Goal: Task Accomplishment & Management: Manage account settings

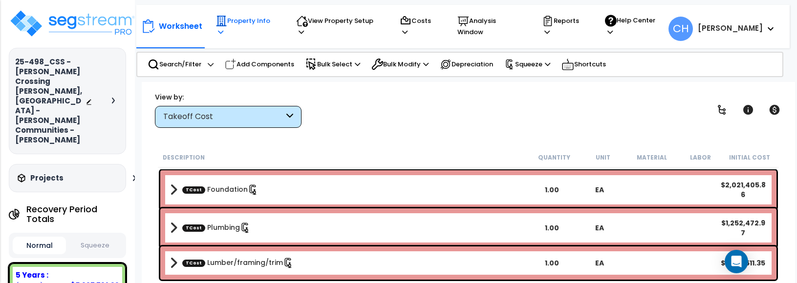
click at [268, 28] on p "Property Info" at bounding box center [247, 26] width 63 height 22
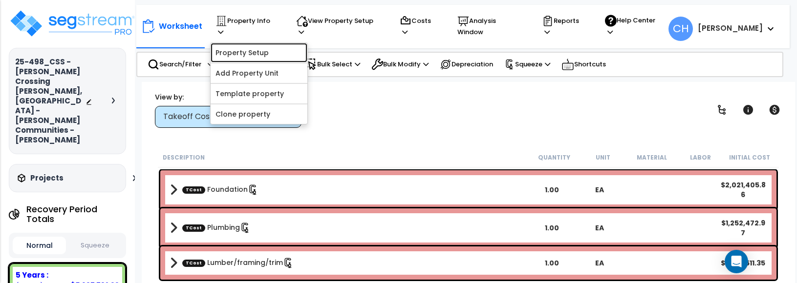
click at [261, 46] on link "Property Setup" at bounding box center [259, 53] width 97 height 20
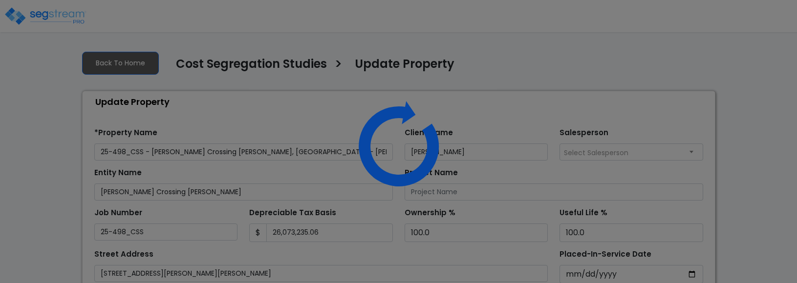
select select "2024"
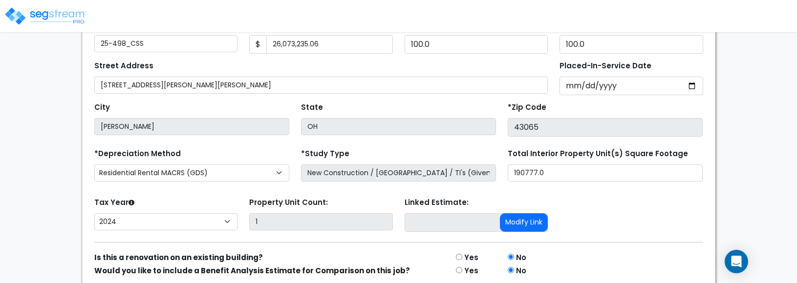
scroll to position [230, 0]
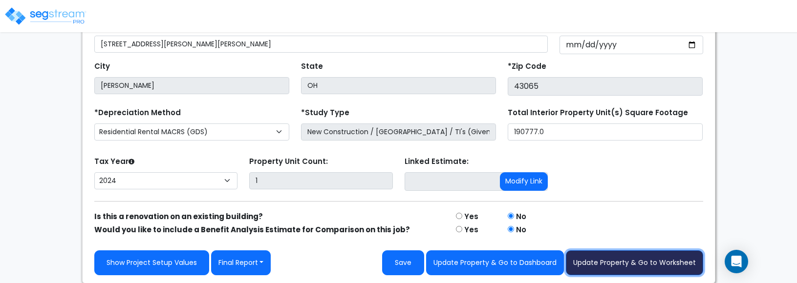
click at [623, 265] on button "Update Property & Go to Worksheet" at bounding box center [634, 263] width 137 height 25
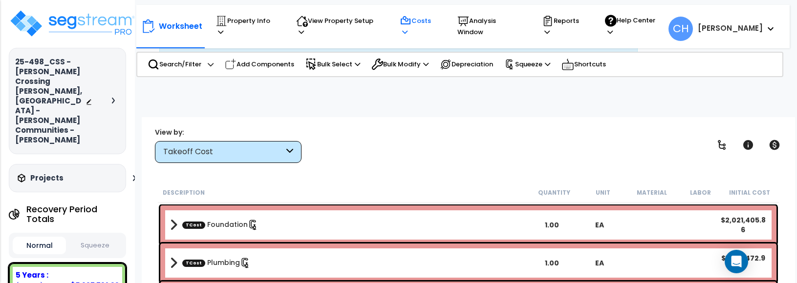
click at [416, 28] on p "Costs" at bounding box center [419, 26] width 39 height 22
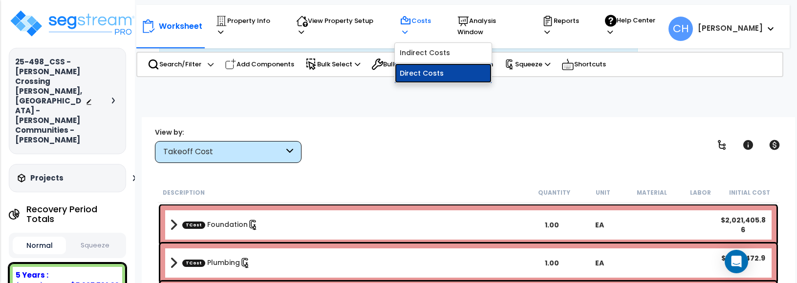
click at [424, 67] on link "Direct Costs" at bounding box center [443, 74] width 97 height 20
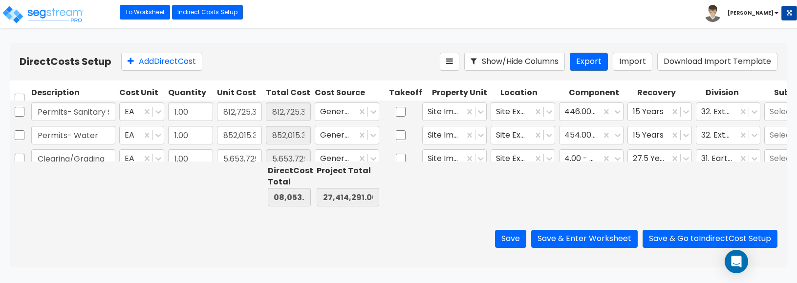
scroll to position [0, 25]
click at [217, 13] on link "Indirect Costs Setup" at bounding box center [207, 12] width 71 height 15
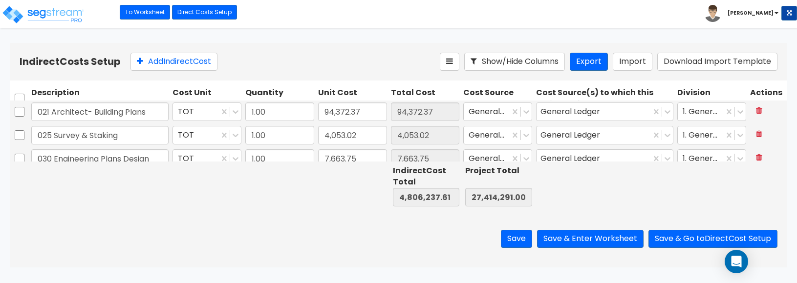
click at [327, 195] on div at bounding box center [352, 186] width 73 height 45
click at [405, 195] on input "0.00" at bounding box center [426, 197] width 67 height 19
click at [136, 15] on link "To Worksheet" at bounding box center [145, 12] width 50 height 15
click at [139, 12] on link "To Worksheet" at bounding box center [145, 12] width 50 height 15
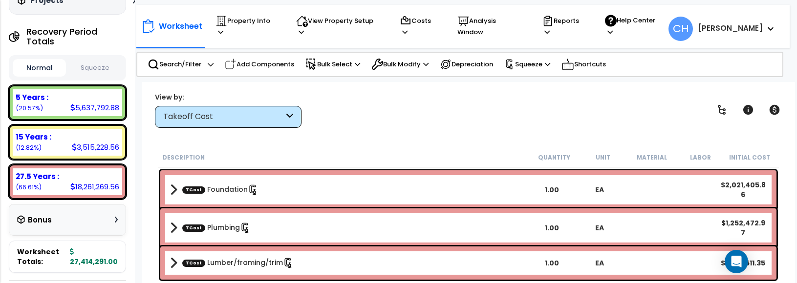
scroll to position [137, 0]
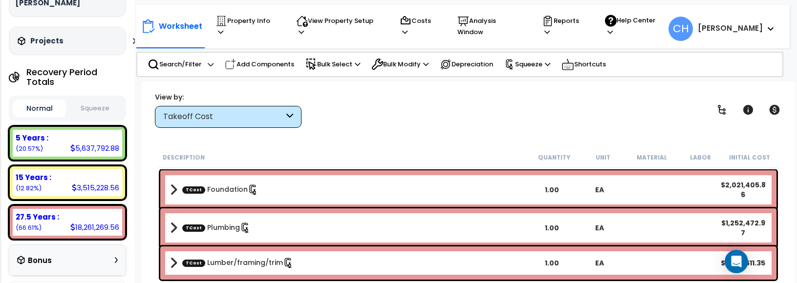
click at [90, 100] on button "Squeeze" at bounding box center [94, 108] width 53 height 17
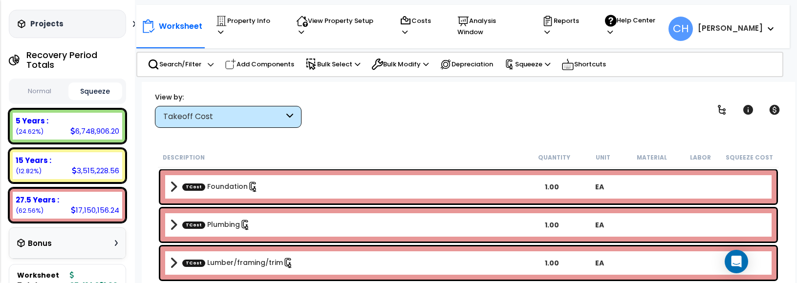
scroll to position [147, 0]
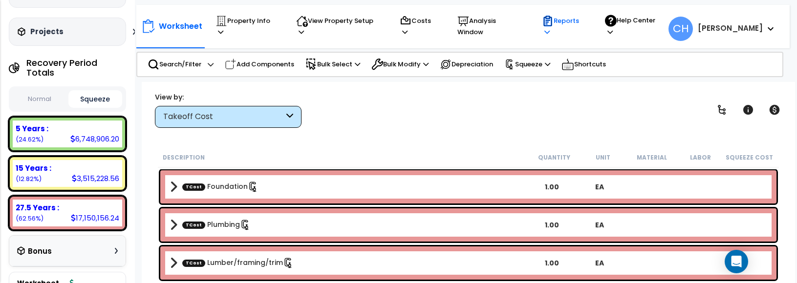
click at [568, 27] on p "Reports" at bounding box center [564, 26] width 45 height 22
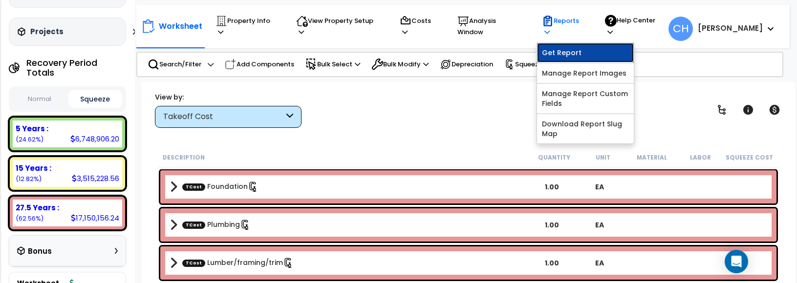
click at [563, 50] on link "Get Report" at bounding box center [585, 53] width 97 height 20
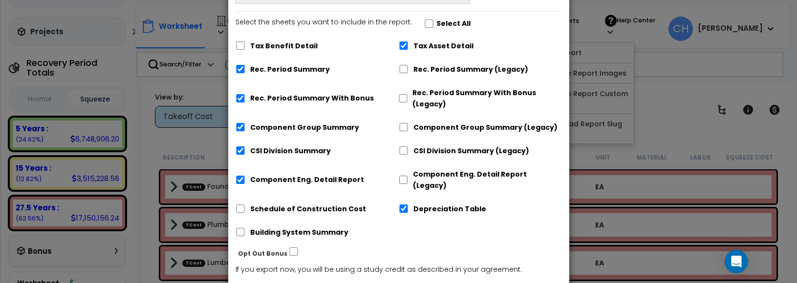
scroll to position [120, 0]
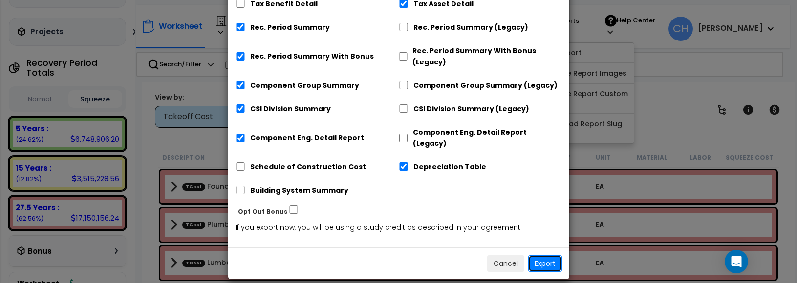
click at [544, 256] on button "Export" at bounding box center [545, 264] width 34 height 17
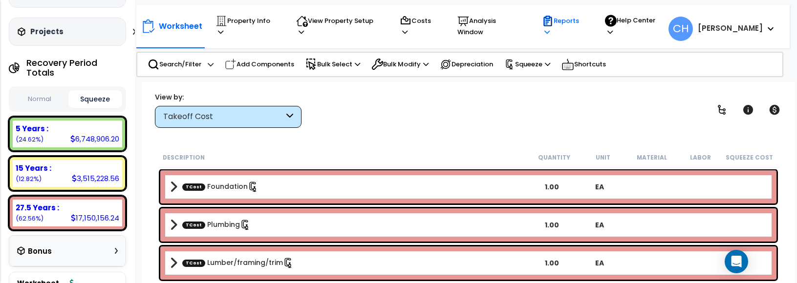
click at [576, 25] on p "Reports" at bounding box center [564, 26] width 45 height 22
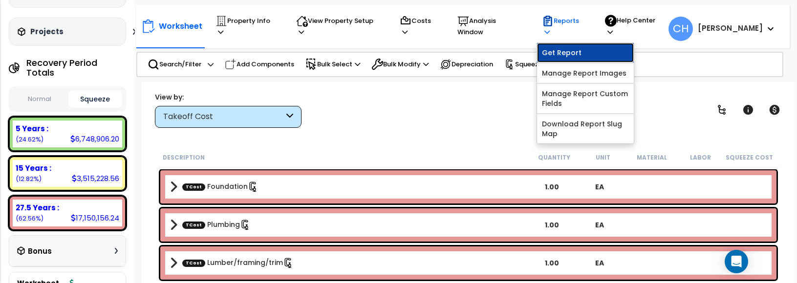
click at [567, 46] on link "Get Report" at bounding box center [585, 53] width 97 height 20
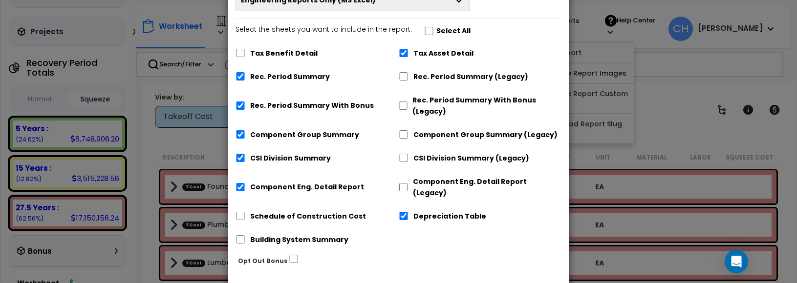
scroll to position [109, 0]
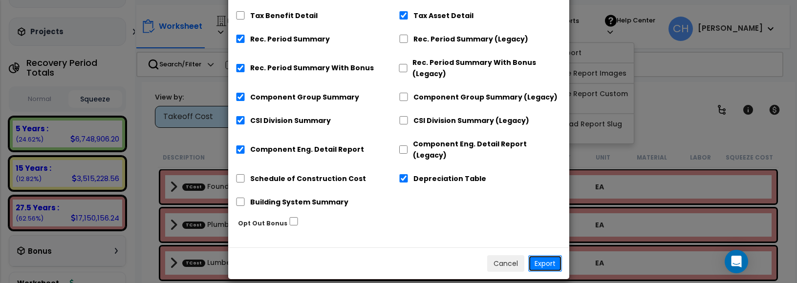
click at [553, 256] on button "Export" at bounding box center [545, 264] width 34 height 17
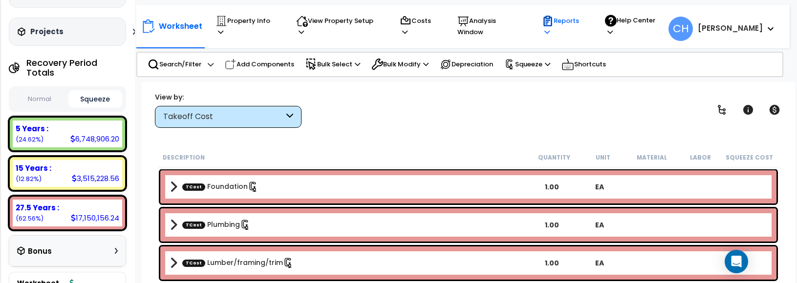
click at [561, 24] on p "Reports" at bounding box center [564, 26] width 45 height 22
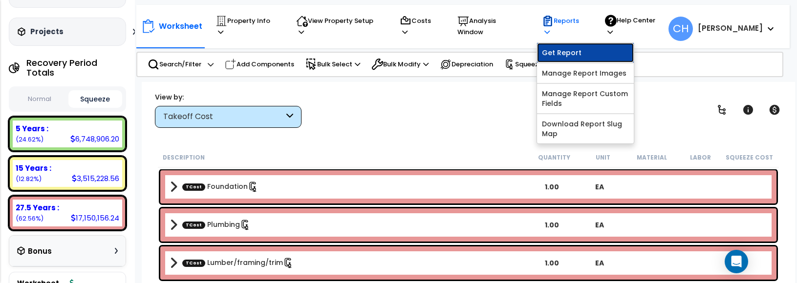
click at [566, 46] on link "Get Report" at bounding box center [585, 53] width 97 height 20
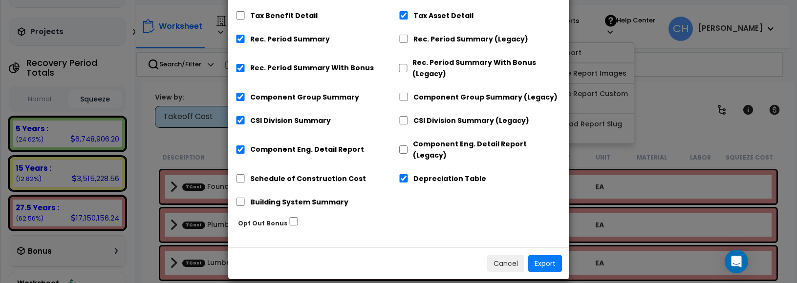
scroll to position [0, 0]
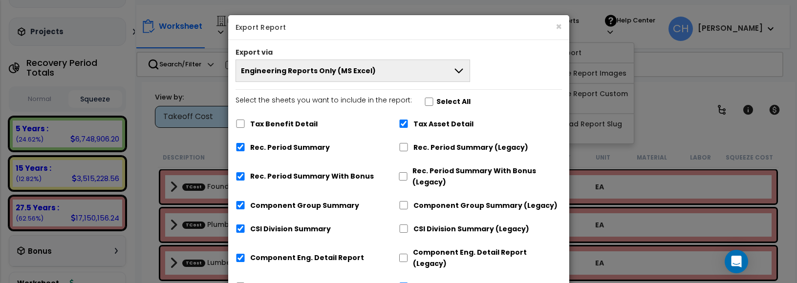
click at [370, 68] on button "Engineering Reports Only (MS Excel)" at bounding box center [353, 71] width 235 height 22
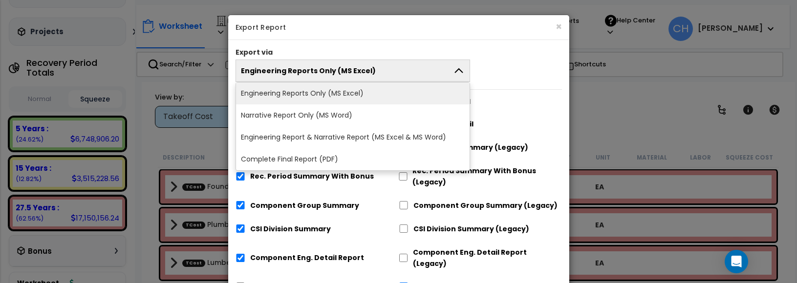
click at [326, 165] on li "Complete Final Report (PDF)" at bounding box center [353, 160] width 234 height 22
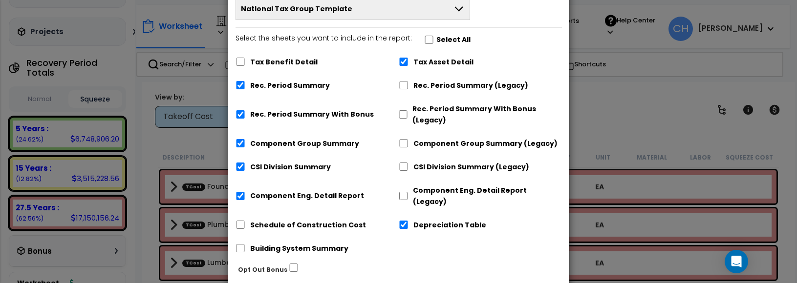
scroll to position [136, 0]
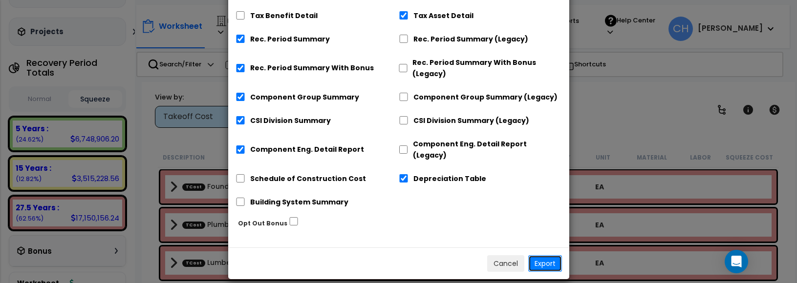
click at [538, 256] on button "Export" at bounding box center [545, 264] width 34 height 17
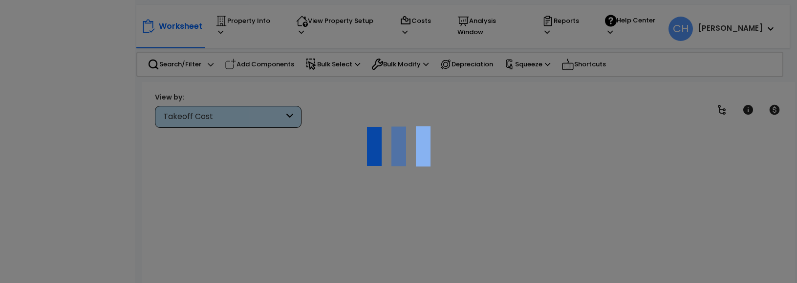
scroll to position [43, 0]
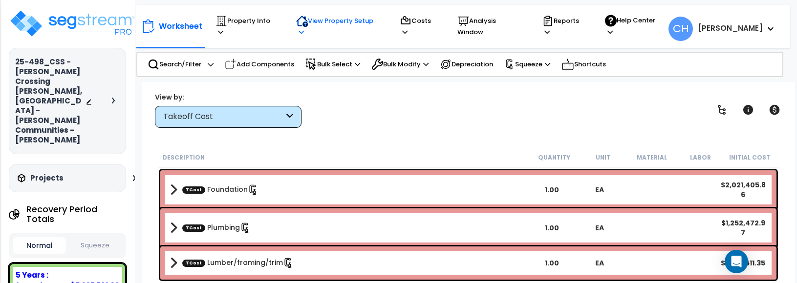
click at [355, 26] on p "View Property Setup" at bounding box center [338, 26] width 85 height 22
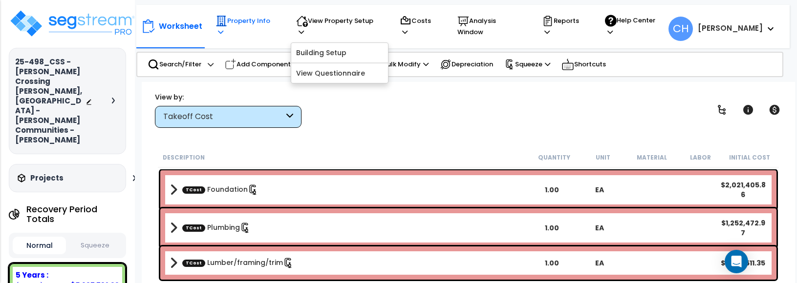
click at [255, 24] on p "Property Info" at bounding box center [247, 26] width 63 height 22
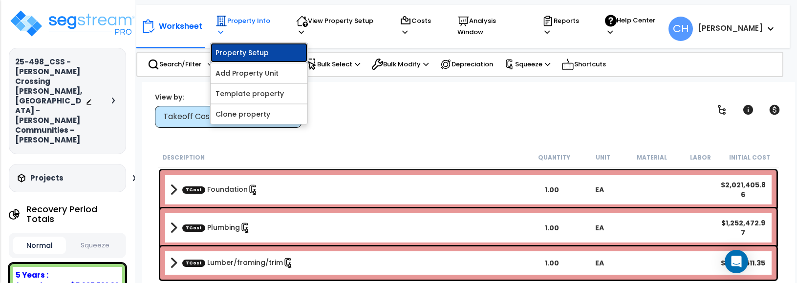
click at [262, 43] on link "Property Setup" at bounding box center [259, 53] width 97 height 20
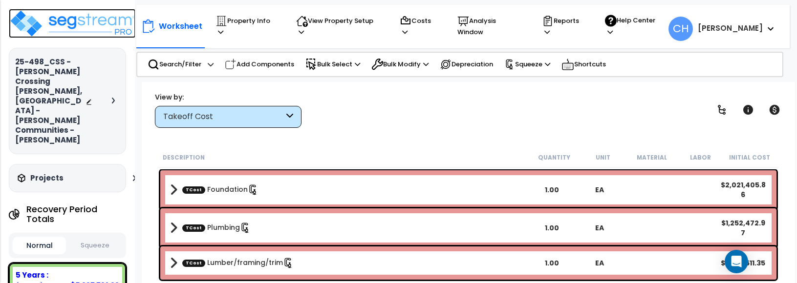
click at [71, 22] on img at bounding box center [72, 23] width 127 height 29
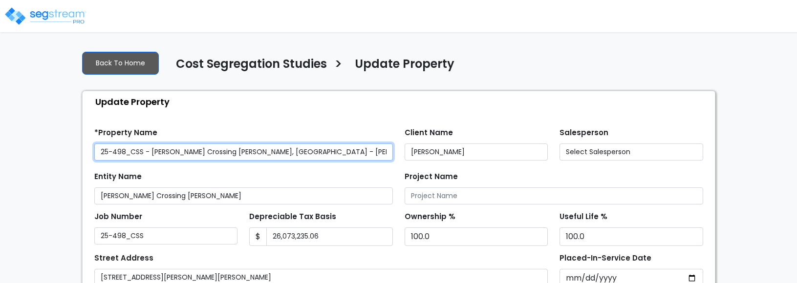
select select "2024"
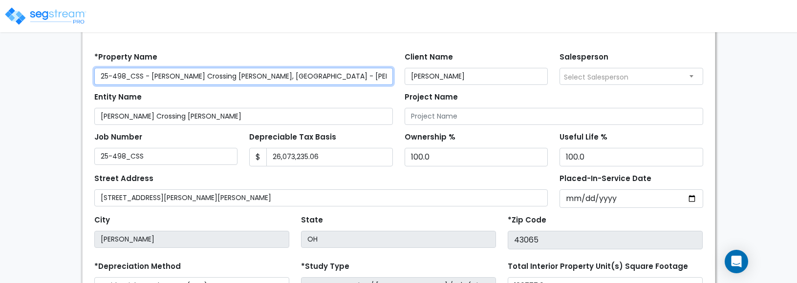
scroll to position [91, 0]
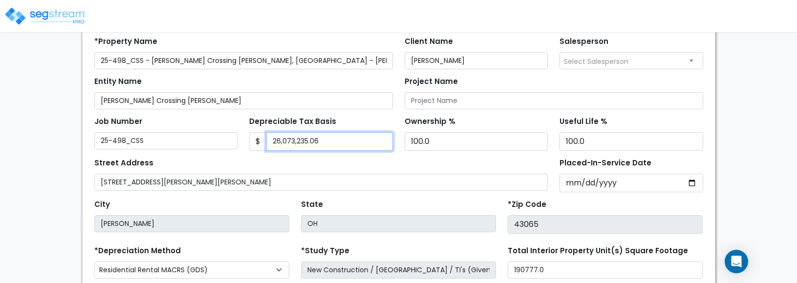
drag, startPoint x: 326, startPoint y: 140, endPoint x: 202, endPoint y: 134, distance: 123.3
click at [205, 136] on div "Job Number 25-498_CSS Depreciable Tax Basis $ 26,073,235.06" at bounding box center [398, 130] width 621 height 42
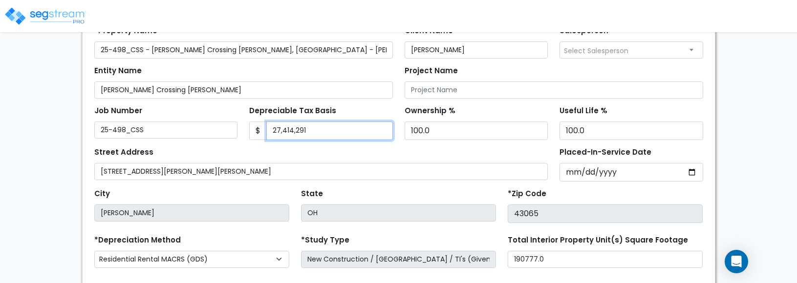
scroll to position [172, 0]
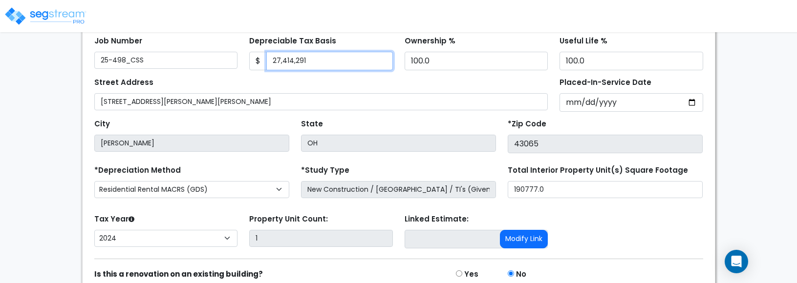
type input "27,414,291"
click at [423, 116] on div "City [PERSON_NAME] State [GEOGRAPHIC_DATA] *Zip Code 43065" at bounding box center [398, 133] width 621 height 42
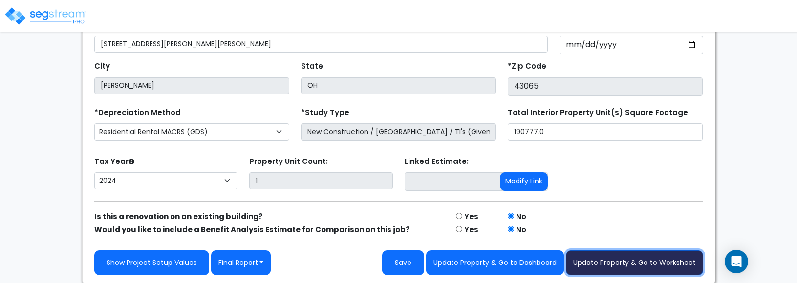
click at [635, 264] on button "Update Property & Go to Worksheet" at bounding box center [634, 263] width 137 height 25
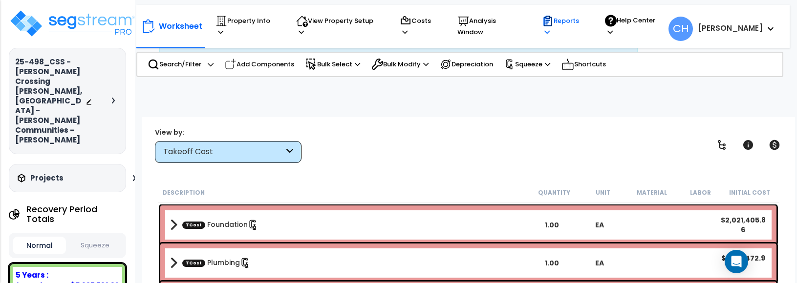
click at [577, 25] on p "Reports" at bounding box center [564, 26] width 45 height 22
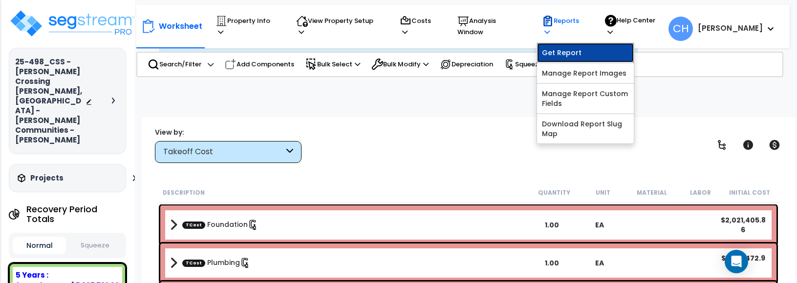
click at [574, 49] on link "Get Report" at bounding box center [585, 53] width 97 height 20
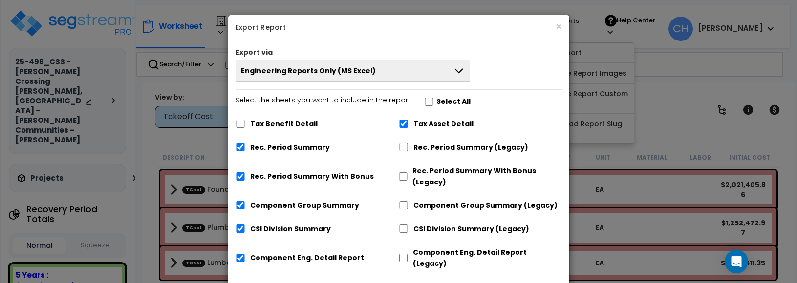
click at [366, 69] on span "Engineering Reports Only (MS Excel)" at bounding box center [308, 71] width 135 height 10
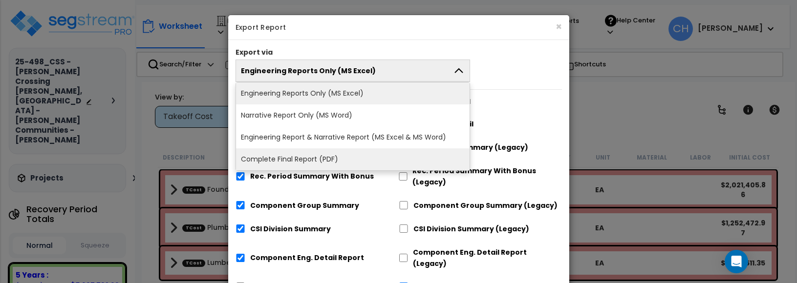
click at [342, 158] on li "Complete Final Report (PDF)" at bounding box center [353, 160] width 234 height 22
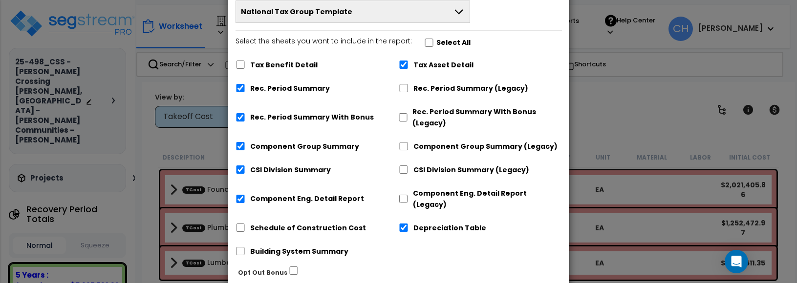
scroll to position [136, 0]
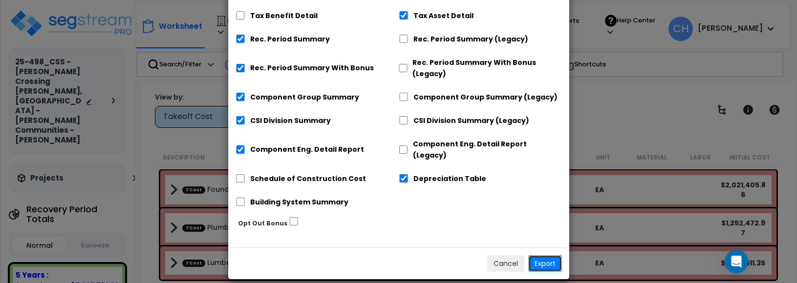
click at [547, 256] on button "Export" at bounding box center [545, 264] width 34 height 17
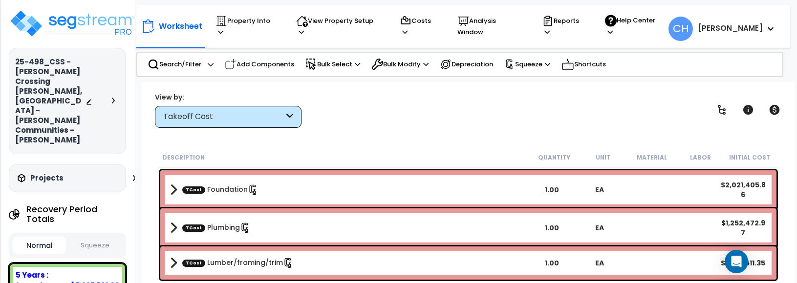
scroll to position [11, 0]
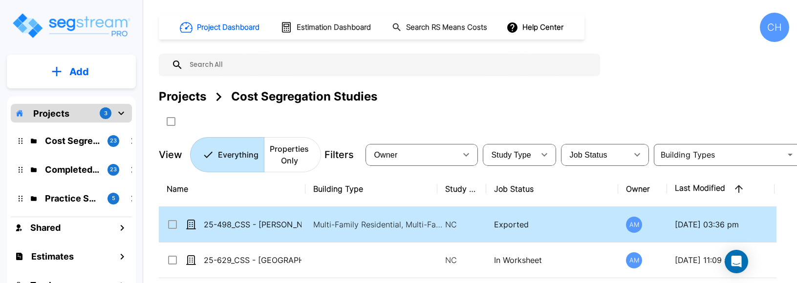
click at [169, 224] on input "select row 25-498_CSS - Sara Crossing Powell, OH - Wilcox Communities - Scott G…" at bounding box center [172, 223] width 10 height 8
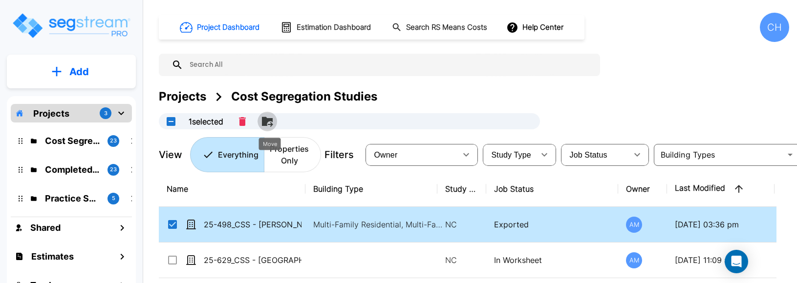
click at [271, 120] on icon "Move" at bounding box center [267, 121] width 11 height 9
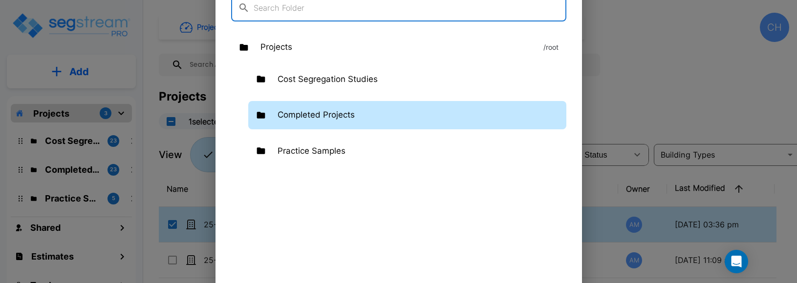
click at [339, 120] on p "Completed Projects" at bounding box center [316, 115] width 77 height 13
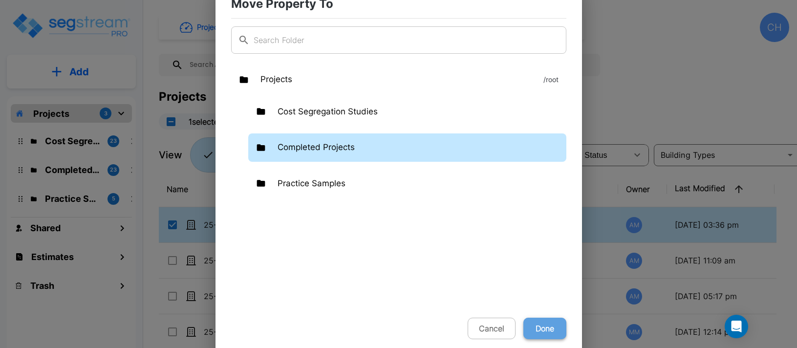
click at [543, 283] on button "Done" at bounding box center [544, 329] width 43 height 22
checkbox input "false"
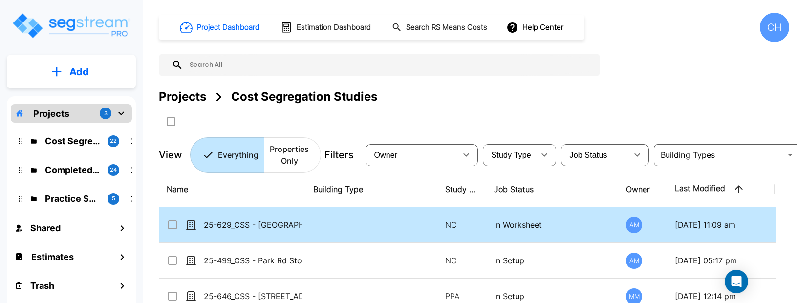
click at [248, 224] on p "25-629_CSS - [GEOGRAPHIC_DATA], [GEOGRAPHIC_DATA] - [PERSON_NAME]" at bounding box center [253, 225] width 98 height 12
checkbox input "true"
click at [248, 224] on p "25-629_CSS - [GEOGRAPHIC_DATA], [GEOGRAPHIC_DATA] - [PERSON_NAME]" at bounding box center [253, 225] width 98 height 12
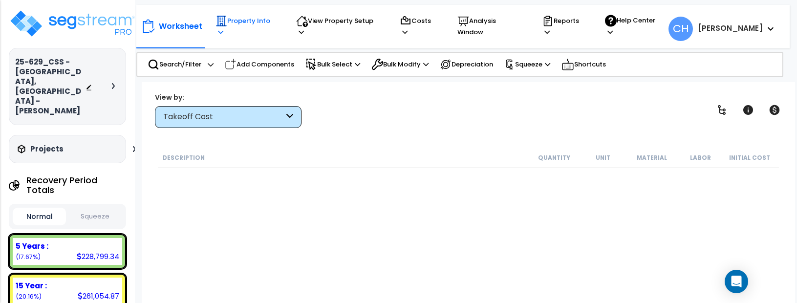
click at [264, 26] on p "Property Info" at bounding box center [247, 26] width 63 height 22
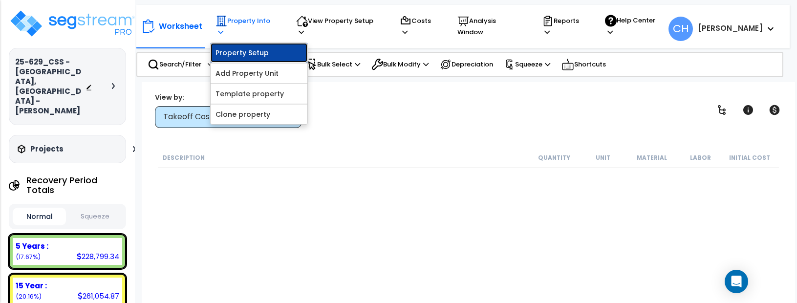
click at [262, 43] on link "Property Setup" at bounding box center [259, 53] width 97 height 20
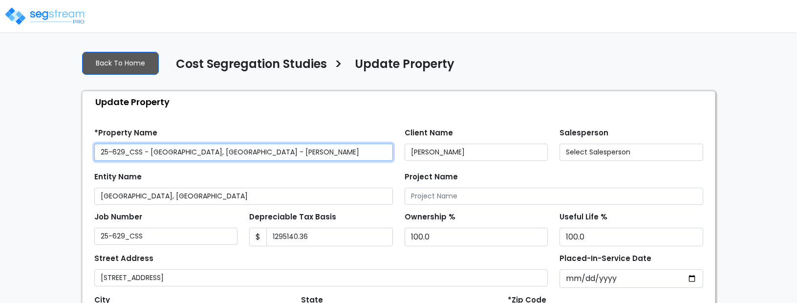
type input "1,295,140.36"
select select "2024"
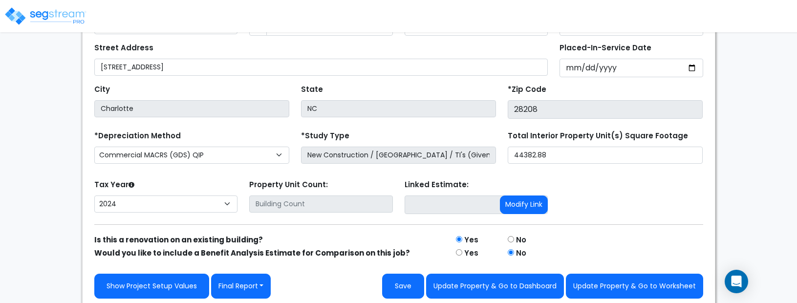
scroll to position [210, 0]
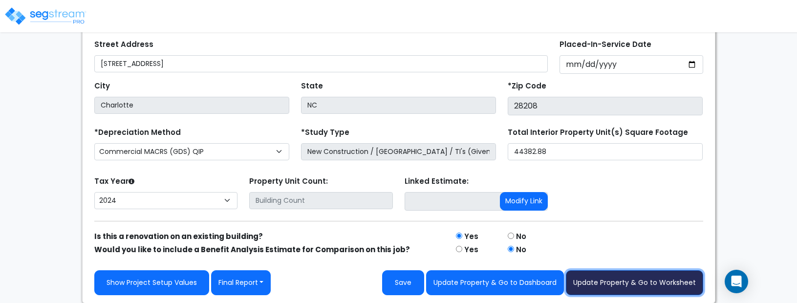
click at [623, 287] on button "Update Property & Go to Worksheet" at bounding box center [634, 282] width 137 height 25
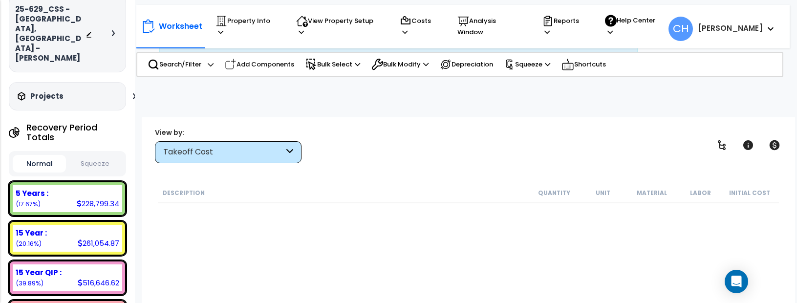
scroll to position [48, 0]
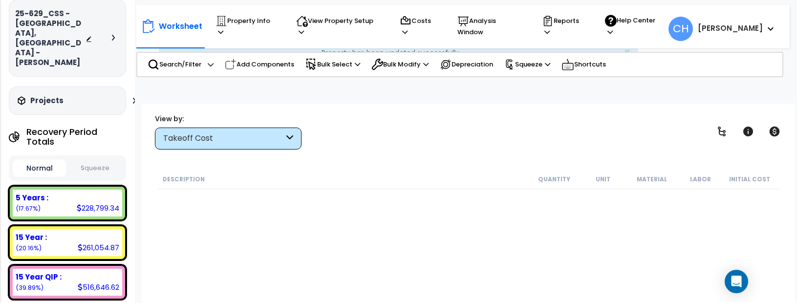
click at [103, 160] on button "Squeeze" at bounding box center [94, 168] width 53 height 17
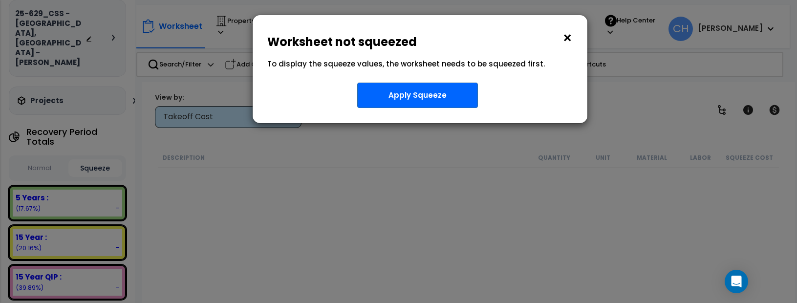
click at [568, 38] on button "×" at bounding box center [567, 38] width 11 height 16
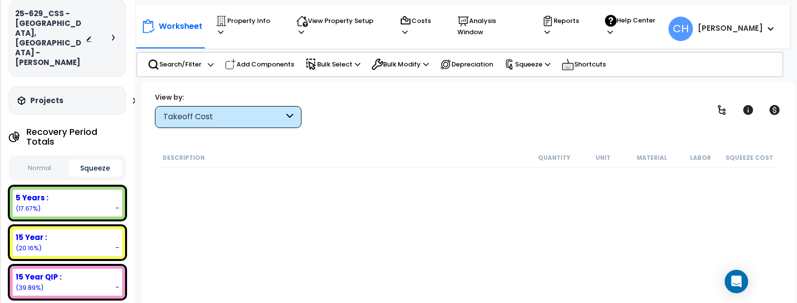
click at [39, 160] on button "Normal" at bounding box center [39, 168] width 53 height 17
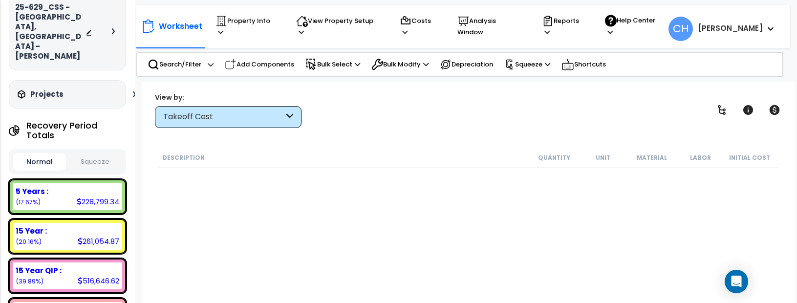
scroll to position [38, 0]
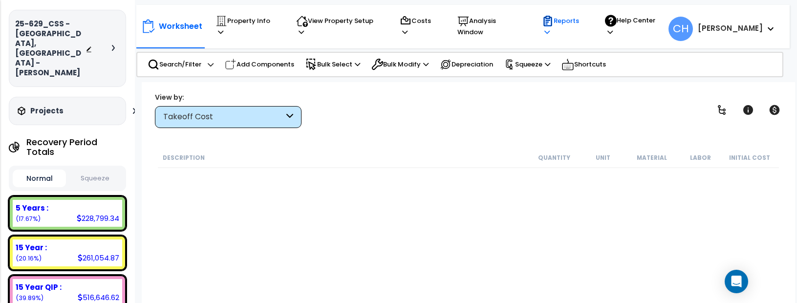
click at [580, 28] on p "Reports" at bounding box center [564, 26] width 45 height 22
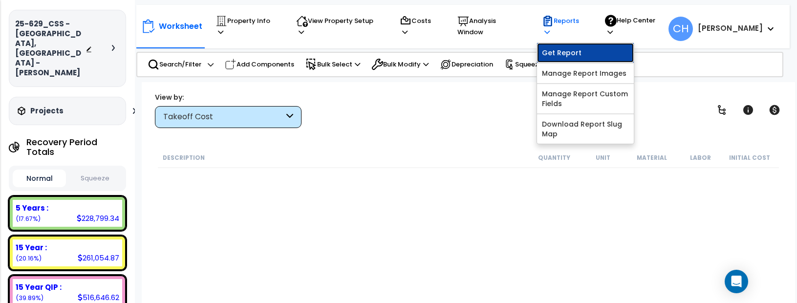
click at [566, 44] on link "Get Report" at bounding box center [585, 53] width 97 height 20
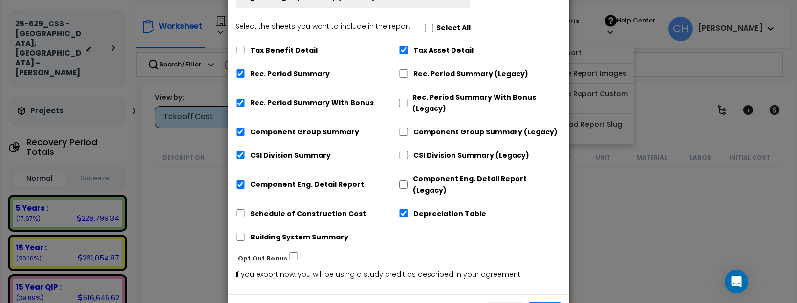
scroll to position [101, 0]
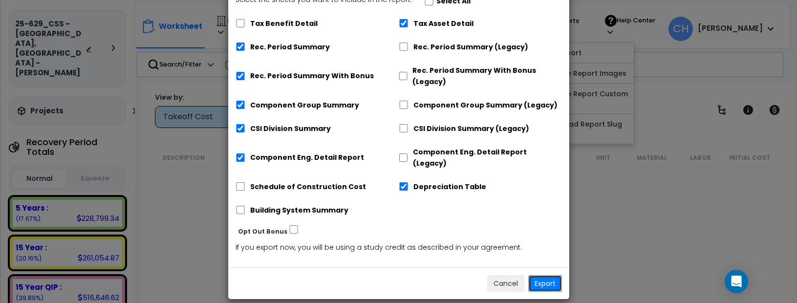
click at [548, 275] on button "Export" at bounding box center [545, 283] width 34 height 17
